Goal: Information Seeking & Learning: Learn about a topic

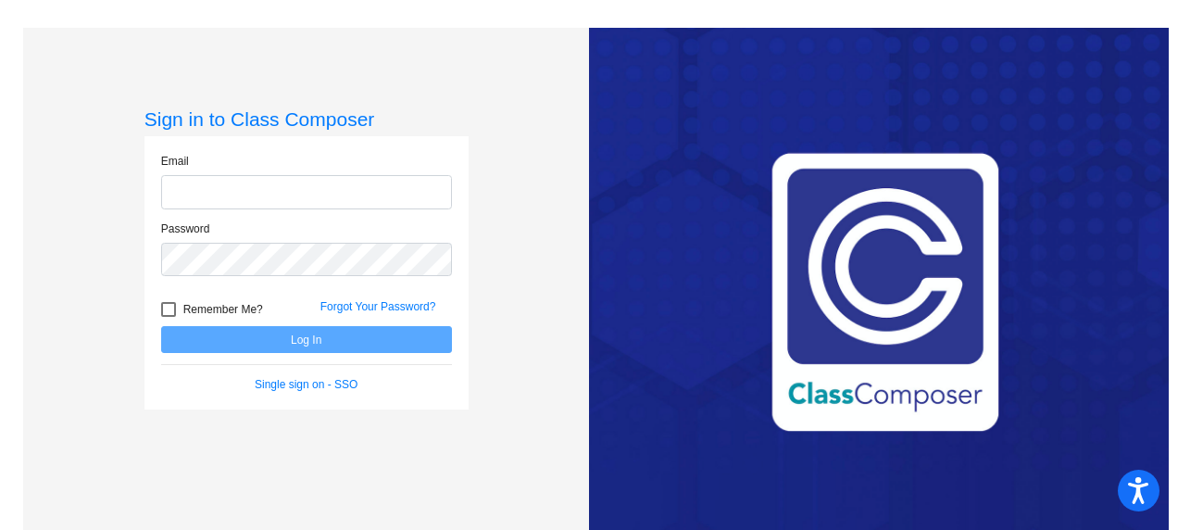
type input "[EMAIL_ADDRESS][DOMAIN_NAME]"
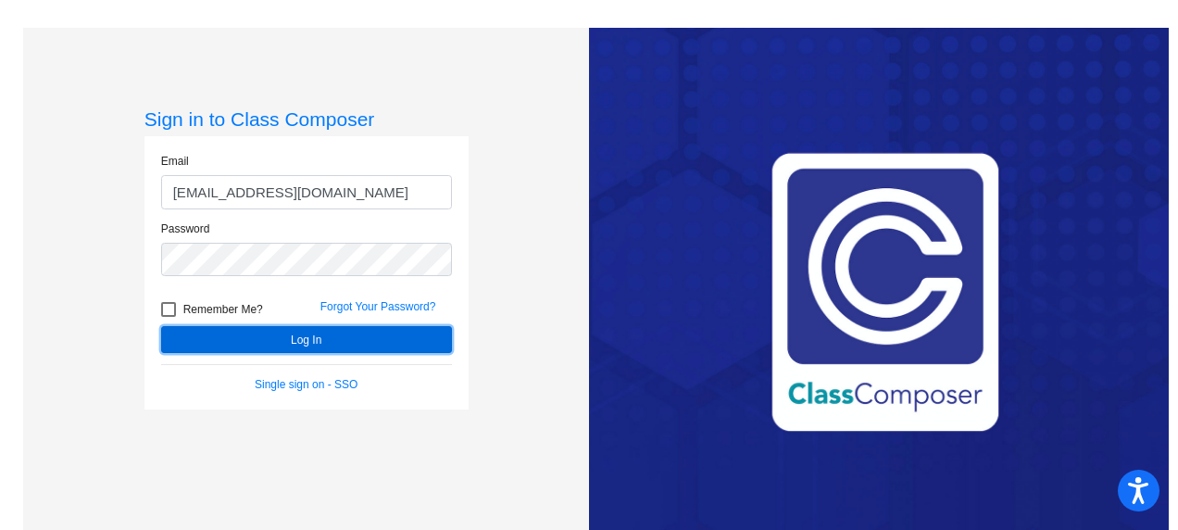
click at [290, 341] on button "Log In" at bounding box center [306, 339] width 291 height 27
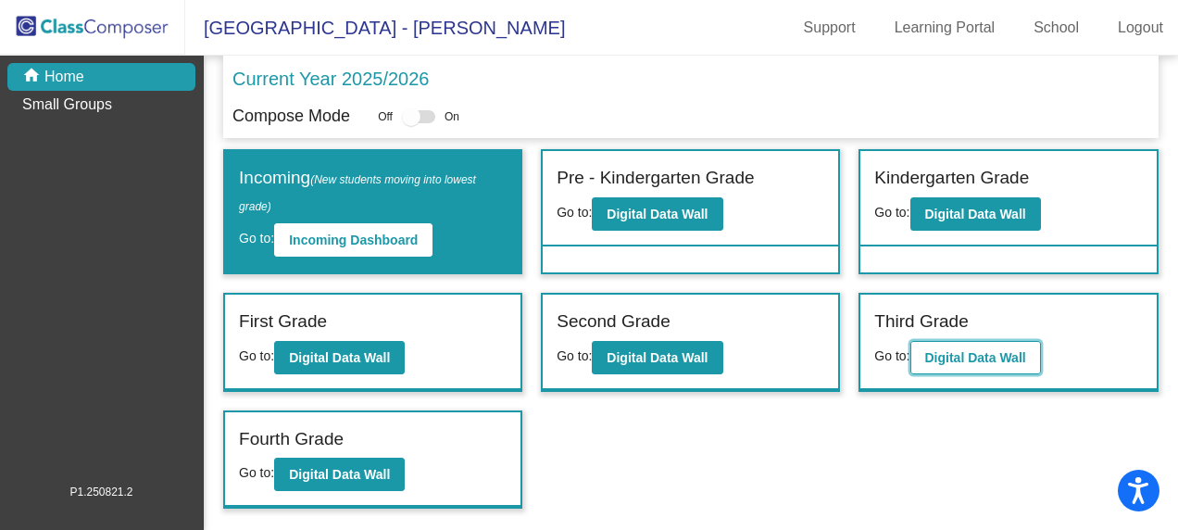
click at [978, 359] on b "Digital Data Wall" at bounding box center [975, 357] width 101 height 15
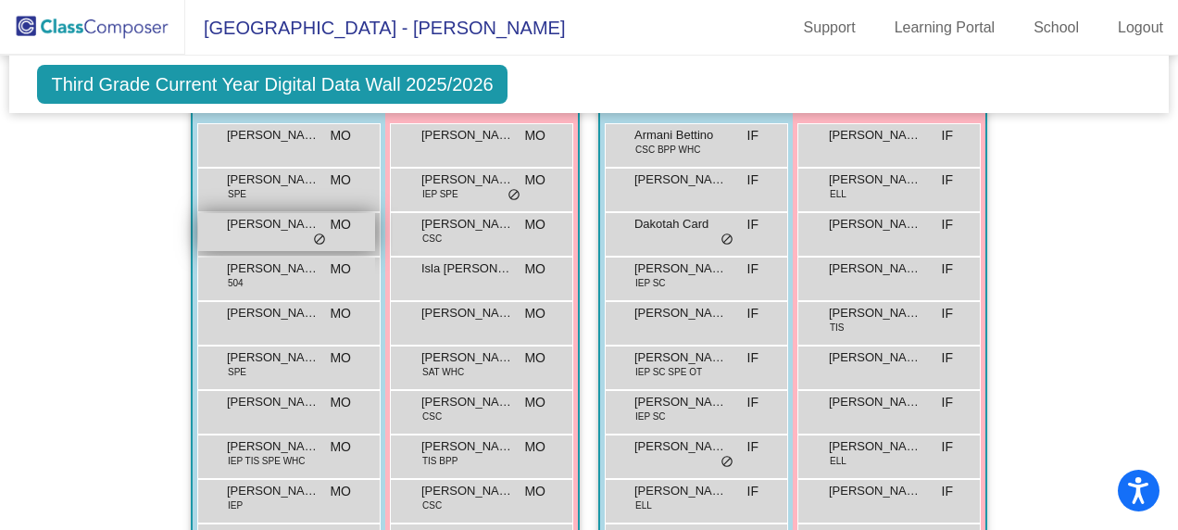
scroll to position [1852, 0]
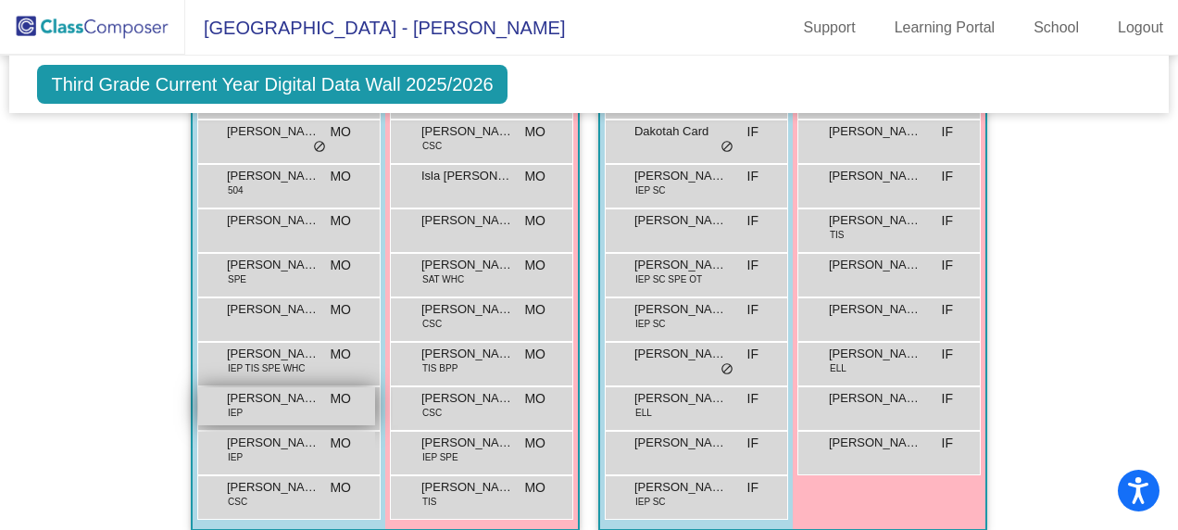
click at [298, 417] on div "[PERSON_NAME] IEP MO lock do_not_disturb_alt" at bounding box center [286, 406] width 177 height 38
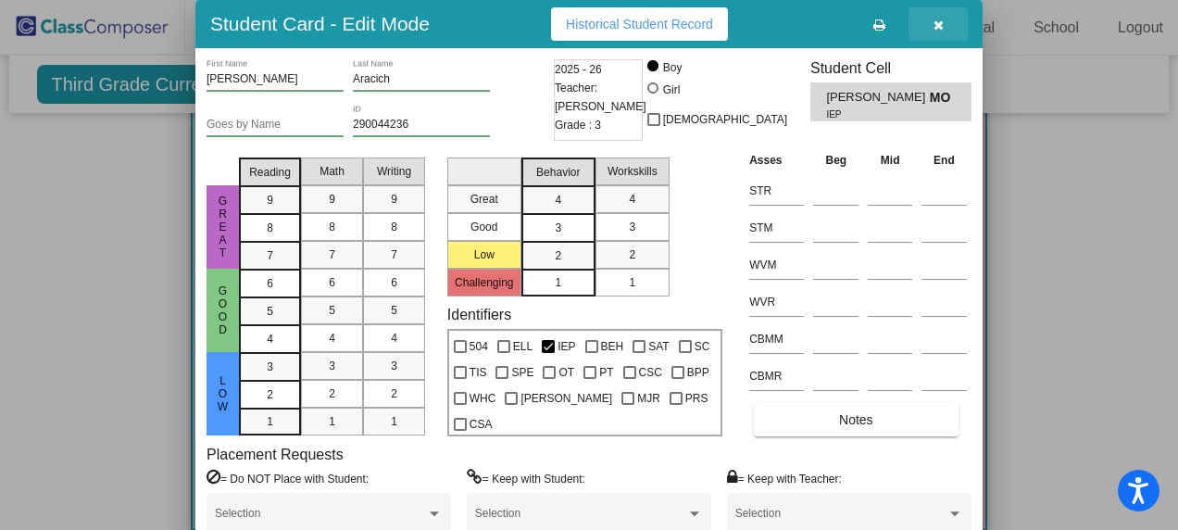
click at [939, 20] on icon "button" at bounding box center [938, 25] width 10 height 13
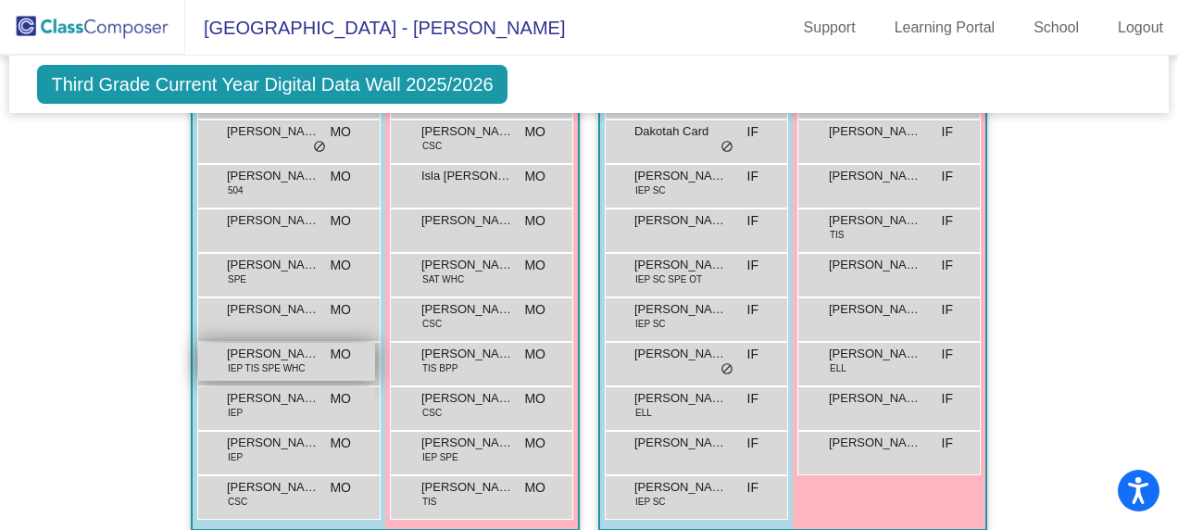
click at [293, 361] on span "IEP TIS SPE WHC" at bounding box center [267, 368] width 78 height 14
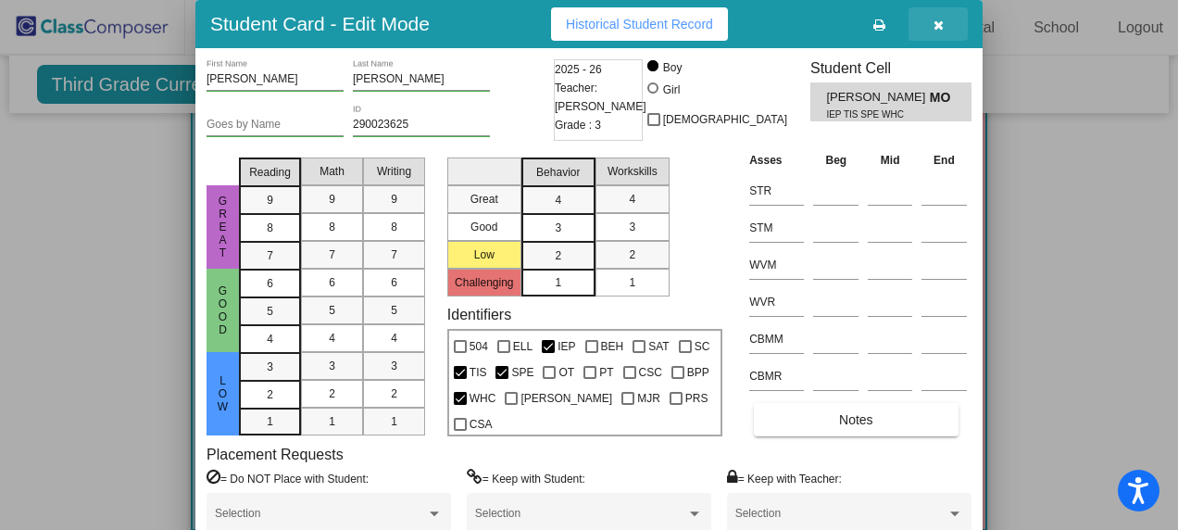
click at [936, 23] on icon "button" at bounding box center [938, 25] width 10 height 13
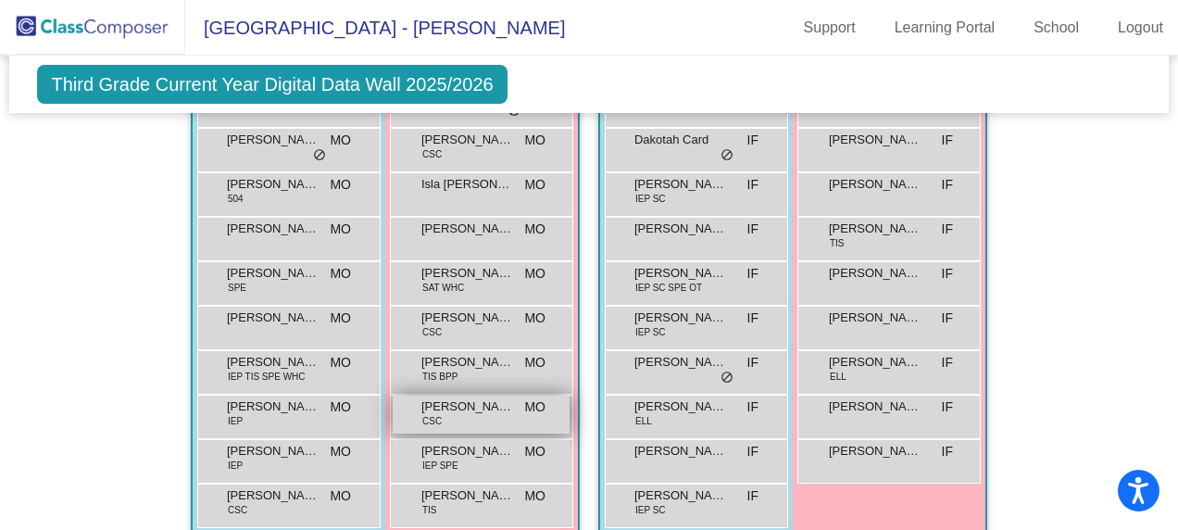
scroll to position [1875, 0]
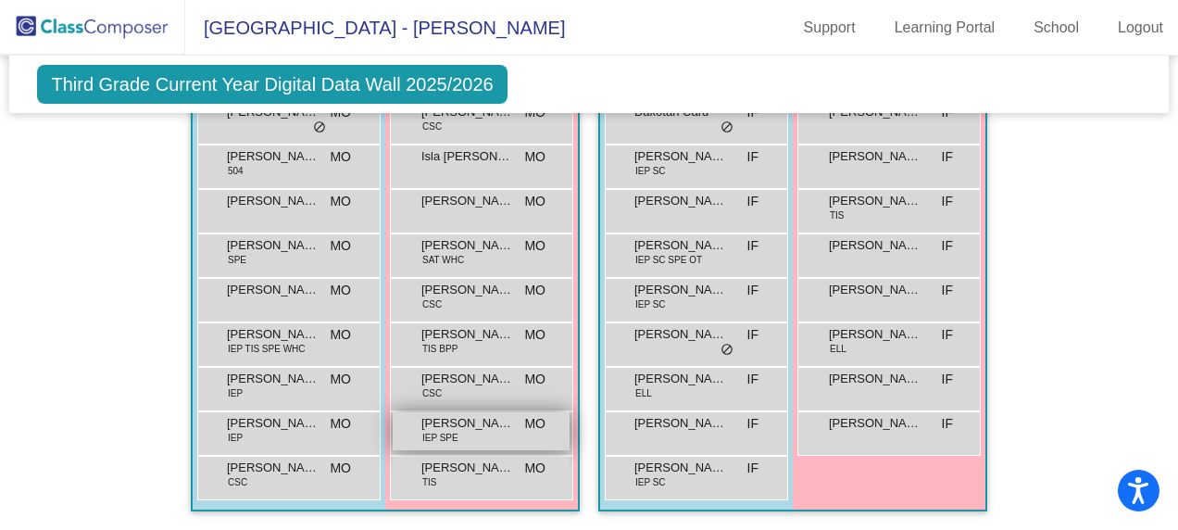
click at [482, 422] on span "[PERSON_NAME]" at bounding box center [467, 423] width 93 height 19
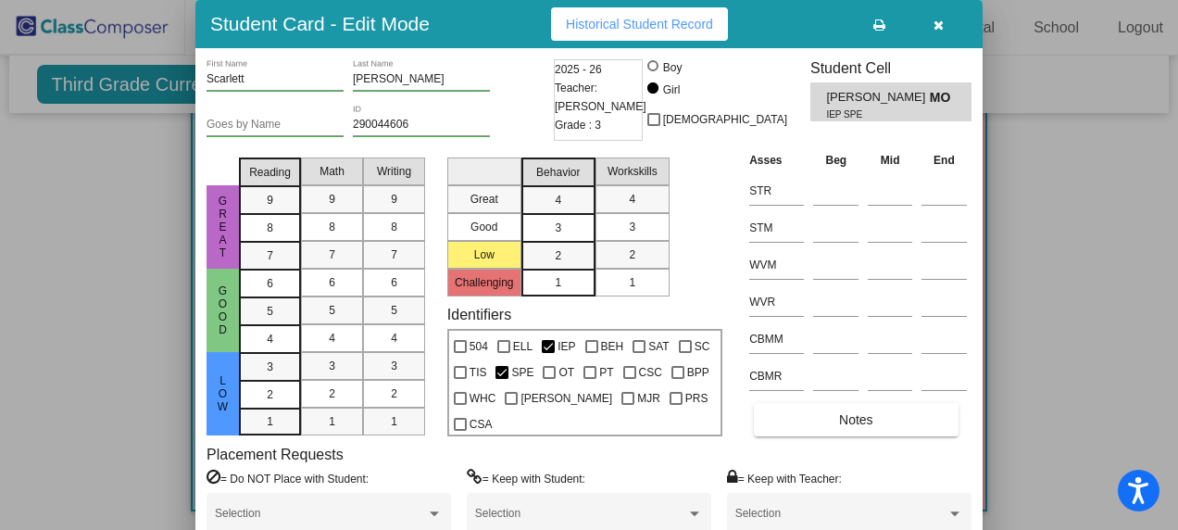
click at [931, 21] on button "button" at bounding box center [937, 23] width 59 height 33
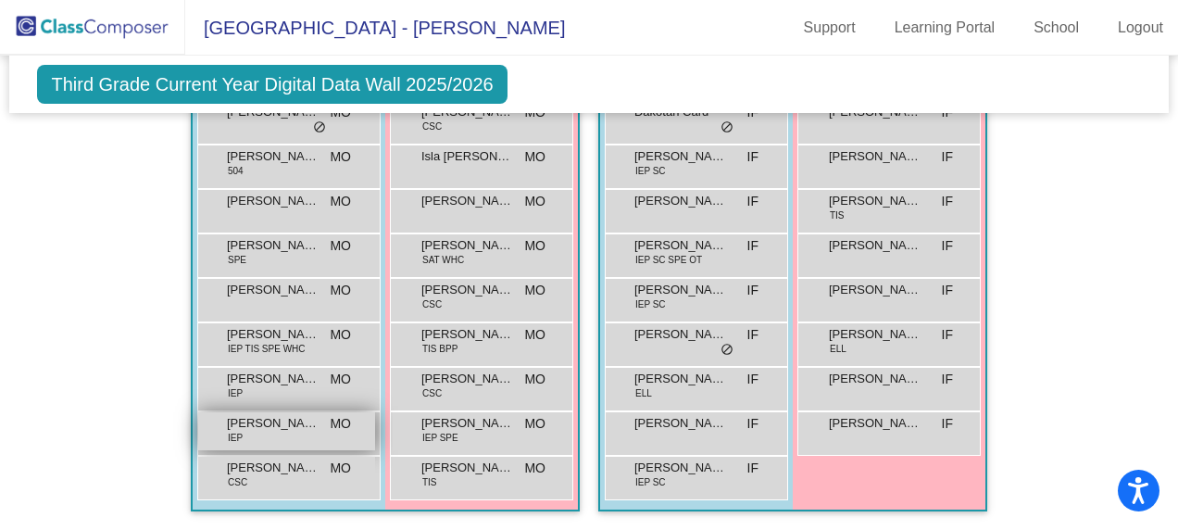
click at [264, 418] on span "[PERSON_NAME]" at bounding box center [273, 423] width 93 height 19
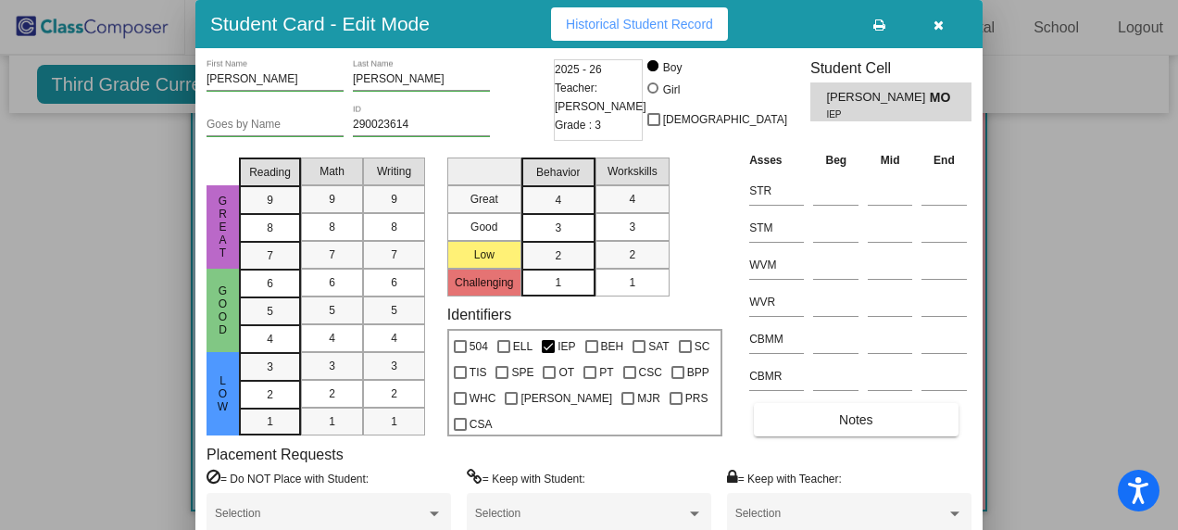
click at [935, 22] on icon "button" at bounding box center [938, 25] width 10 height 13
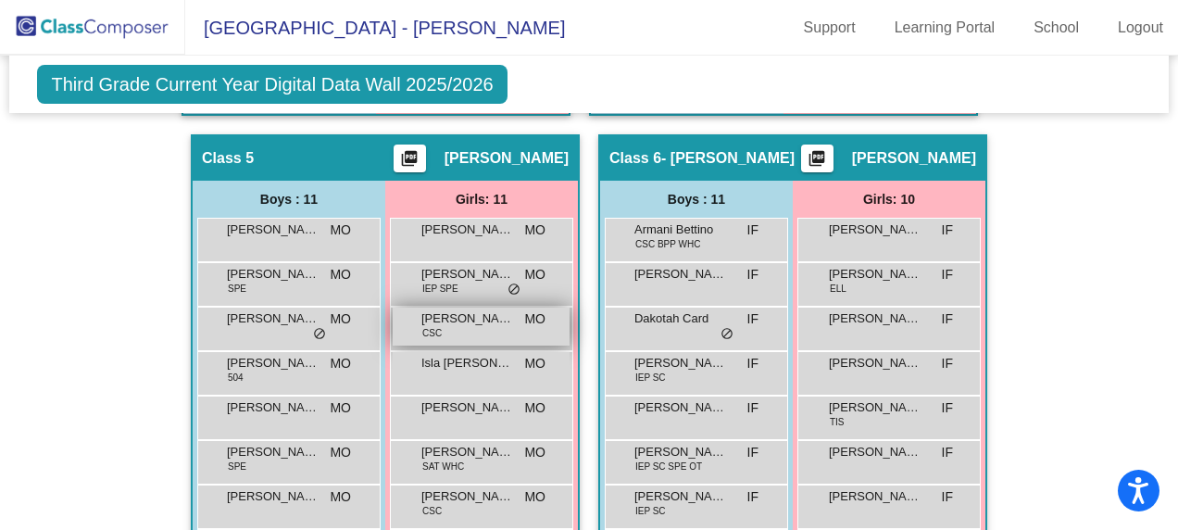
scroll to position [1690, 0]
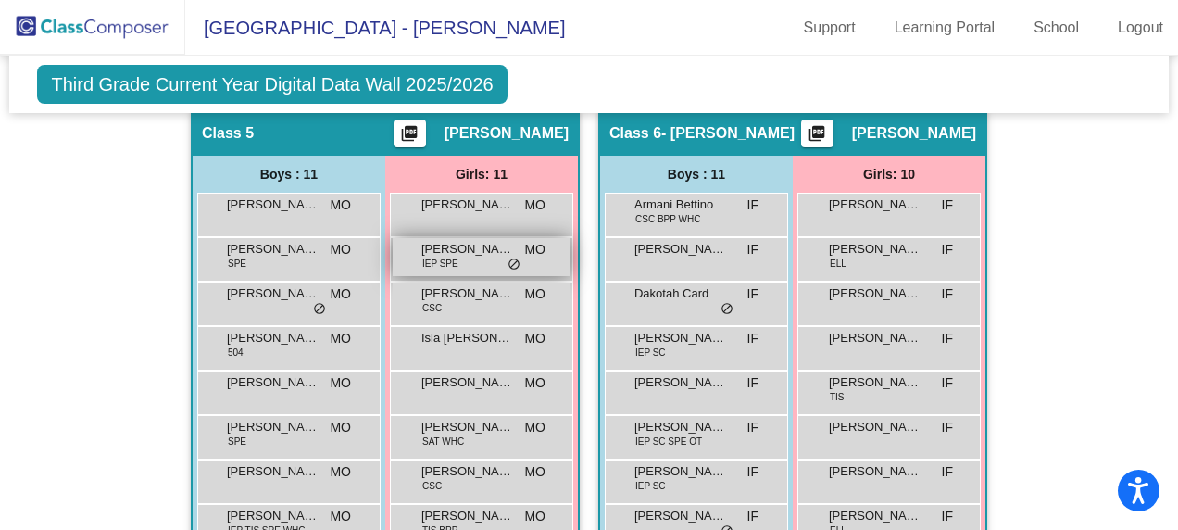
click at [459, 261] on div "[PERSON_NAME] IEP SPE MO lock do_not_disturb_alt" at bounding box center [481, 257] width 177 height 38
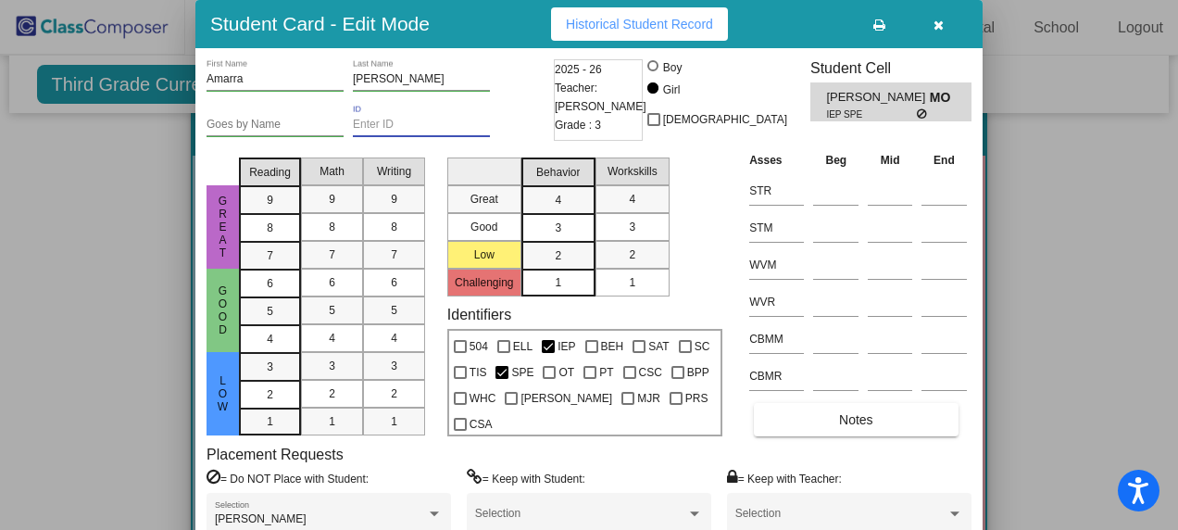
click at [459, 120] on input "ID" at bounding box center [421, 124] width 137 height 13
click at [942, 19] on button "button" at bounding box center [937, 23] width 59 height 33
